Goal: Find specific page/section: Find specific page/section

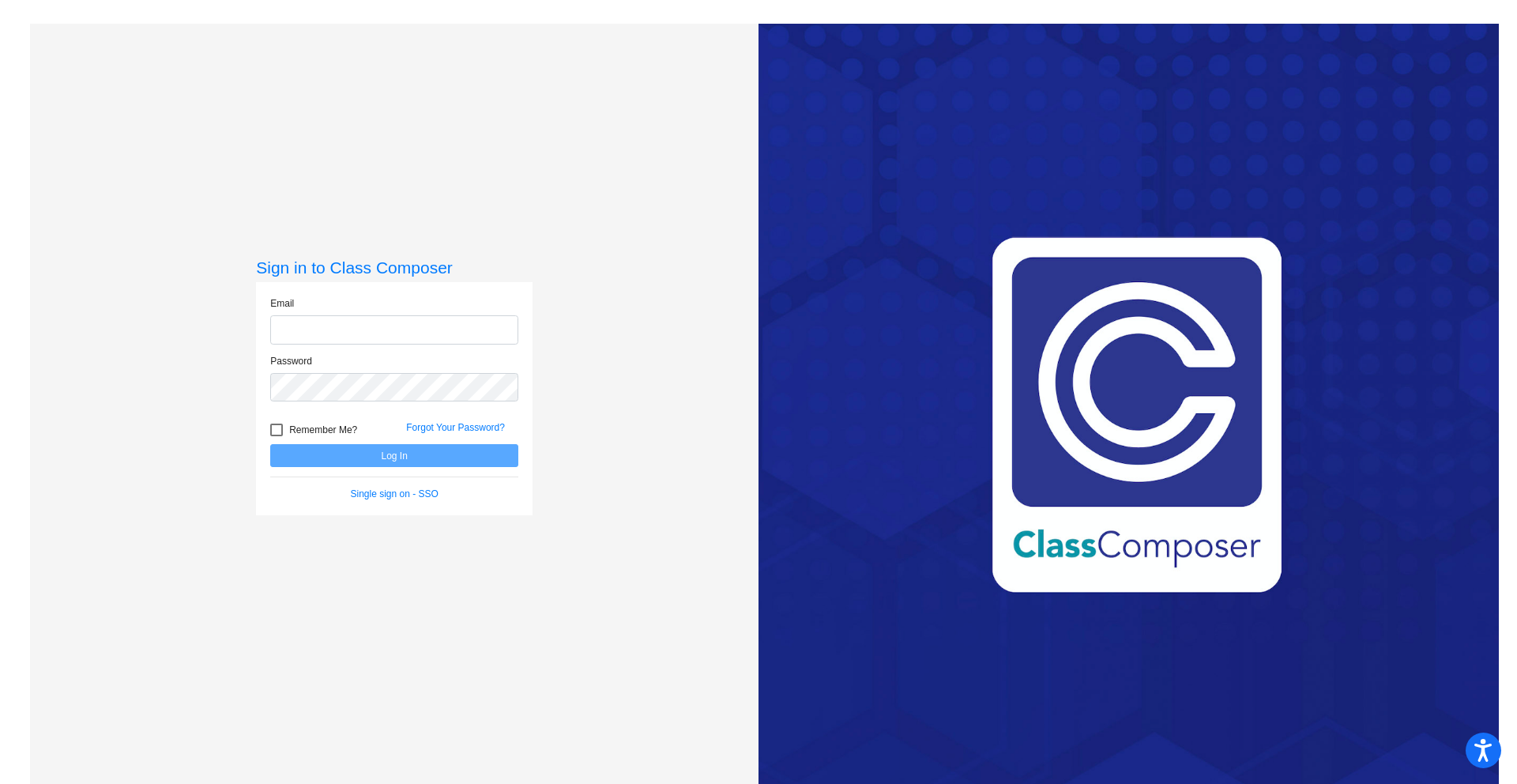
type input "[EMAIL_ADDRESS][DOMAIN_NAME]"
click at [442, 458] on button "Log In" at bounding box center [394, 455] width 248 height 23
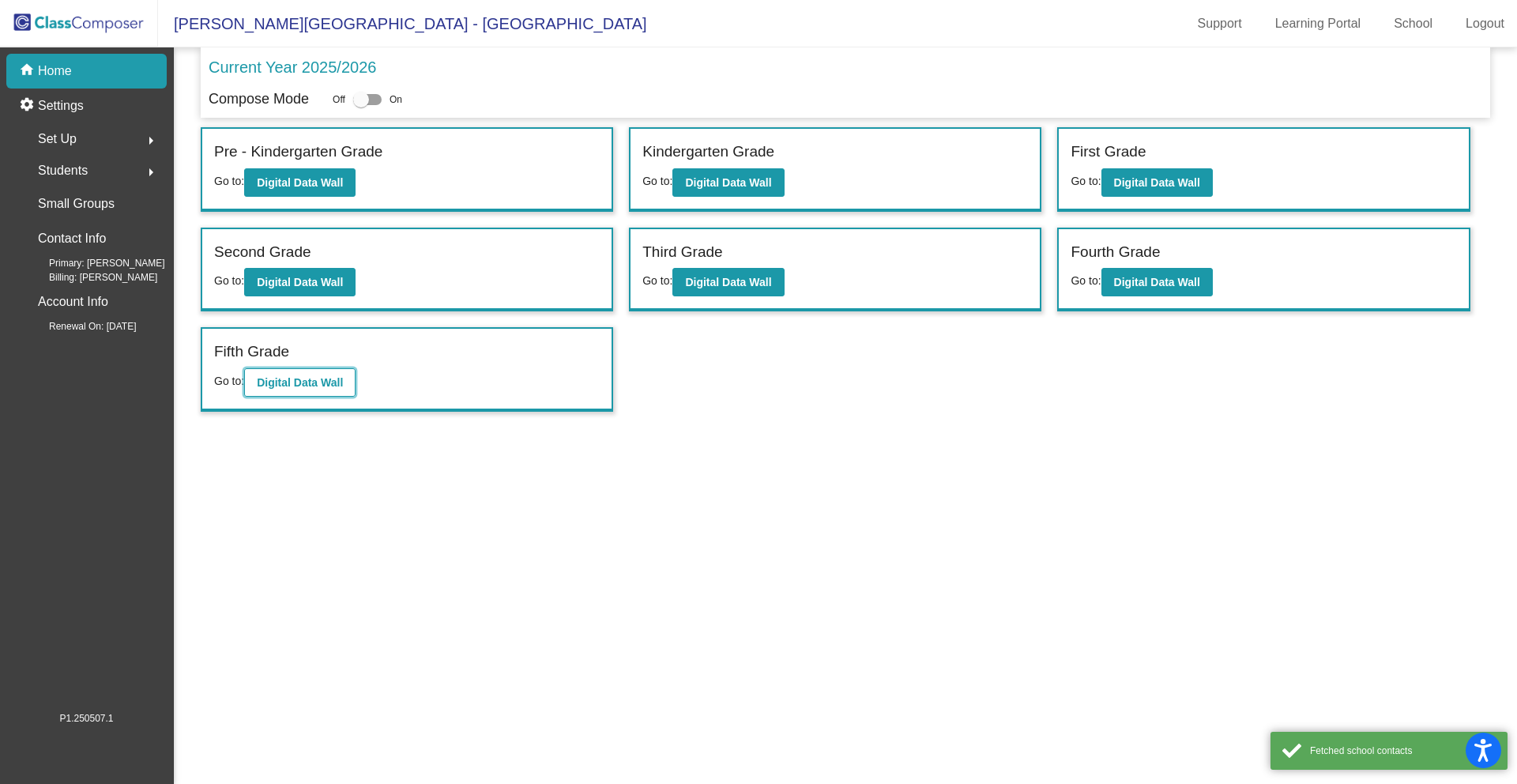
click at [304, 392] on button "Digital Data Wall" at bounding box center [299, 382] width 111 height 28
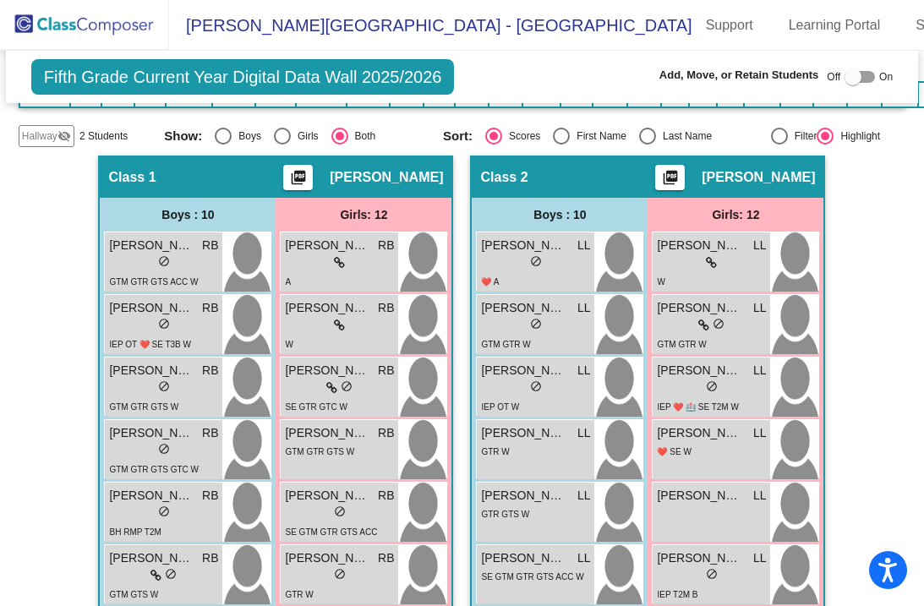
scroll to position [517, 0]
